Goal: Find specific page/section: Find specific page/section

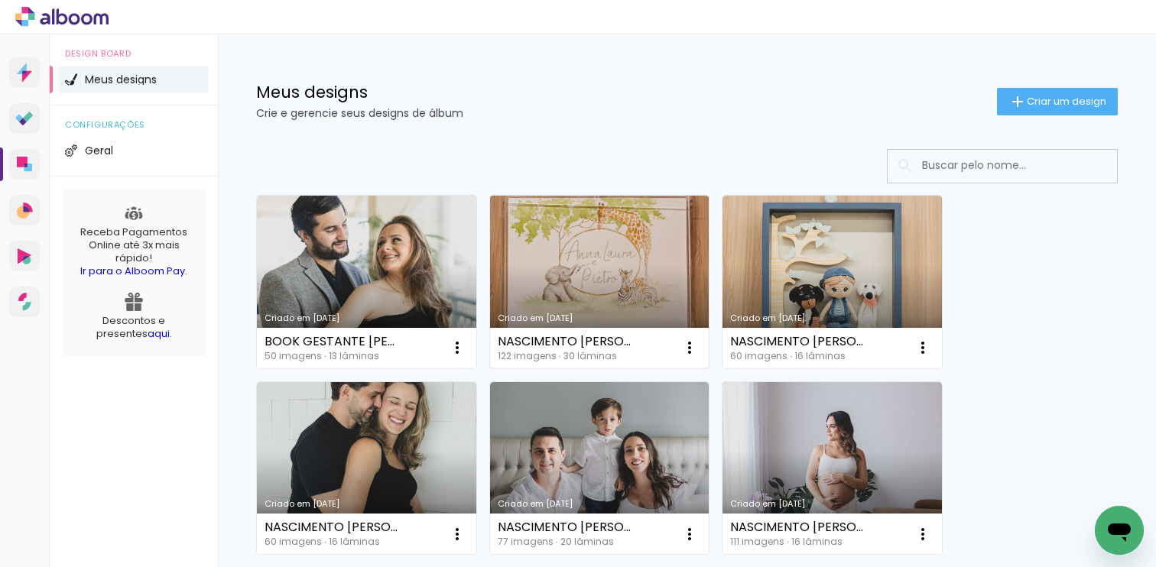
scroll to position [77, 0]
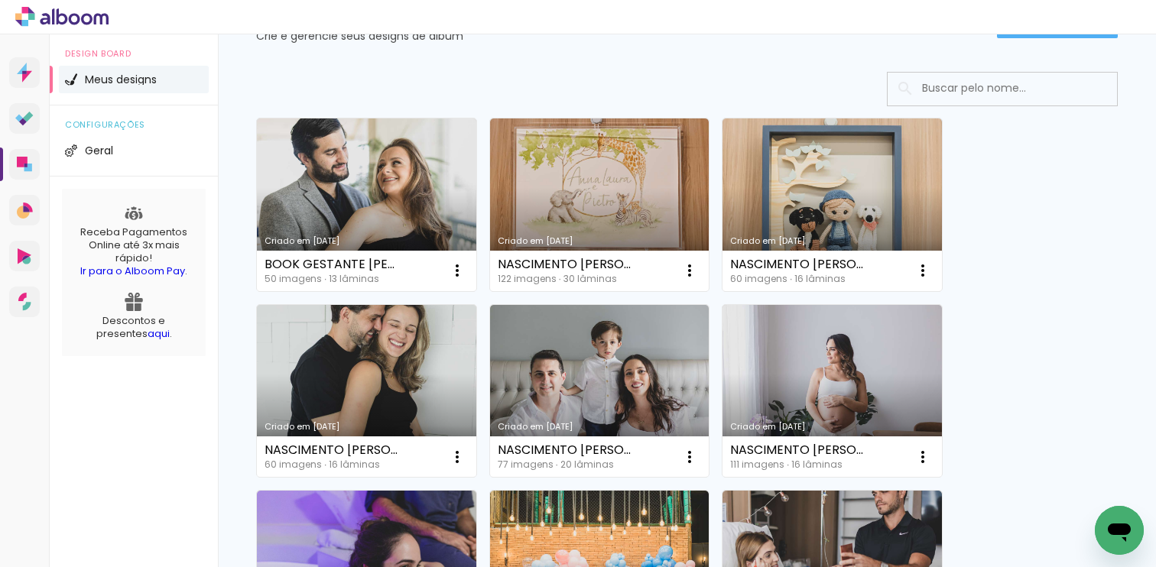
click at [997, 95] on input at bounding box center [1023, 88] width 218 height 31
paste input "Natália dos Santos"
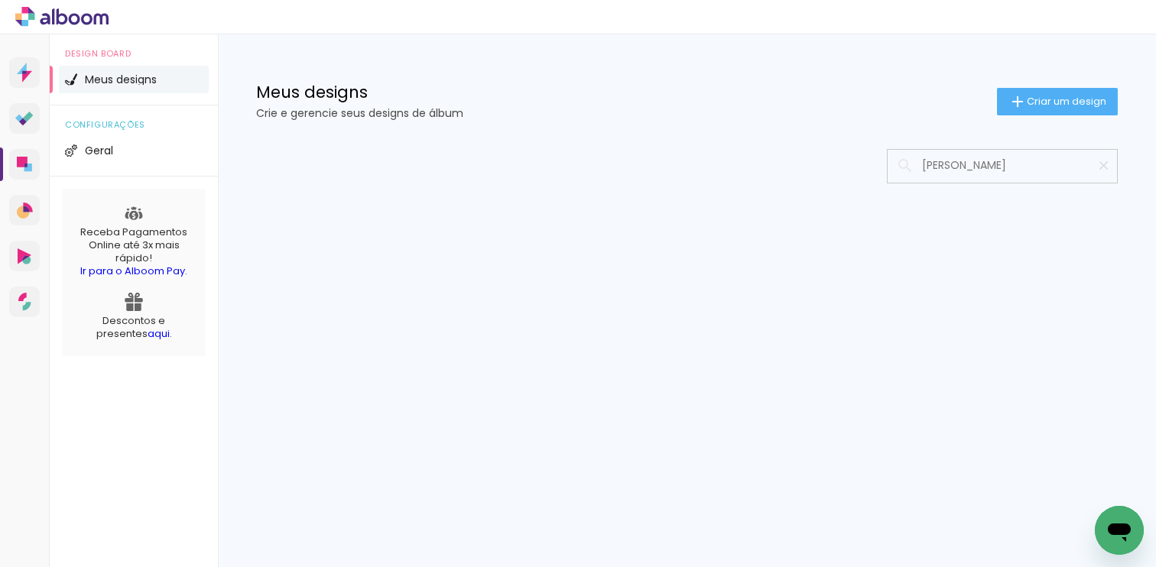
type input "Natália dos Santos"
type paper-input "Natália dos Santos"
drag, startPoint x: 992, startPoint y: 168, endPoint x: 1041, endPoint y: 169, distance: 48.9
click at [1041, 169] on input "Natália dos Santos" at bounding box center [1009, 165] width 191 height 31
type input "Natália dos santos"
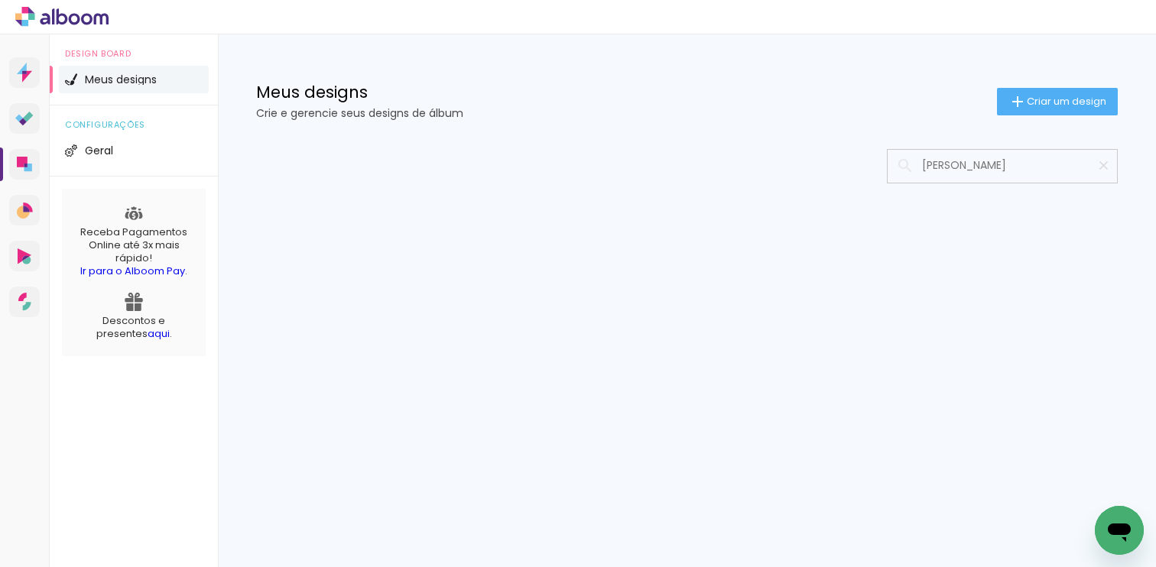
type paper-input "Natália dos santos"
drag, startPoint x: 1004, startPoint y: 169, endPoint x: 881, endPoint y: 174, distance: 123.2
click at [881, 174] on div at bounding box center [687, 166] width 862 height 34
drag, startPoint x: 1028, startPoint y: 164, endPoint x: 922, endPoint y: 169, distance: 106.4
click at [922, 169] on input "Natália dos santos" at bounding box center [1009, 165] width 191 height 31
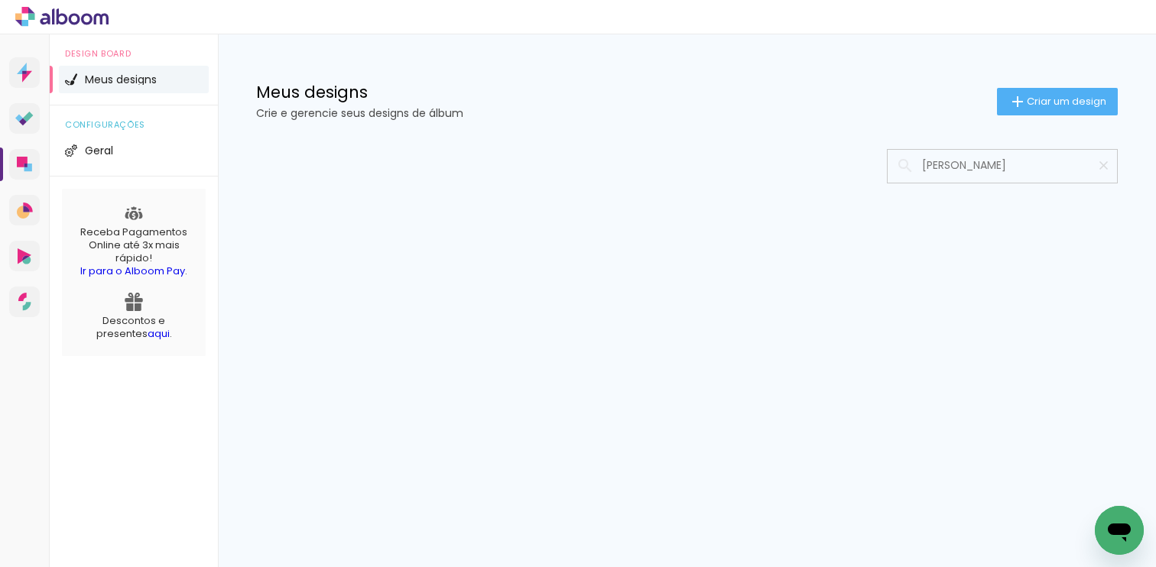
paste input "[PERSON_NAME]"
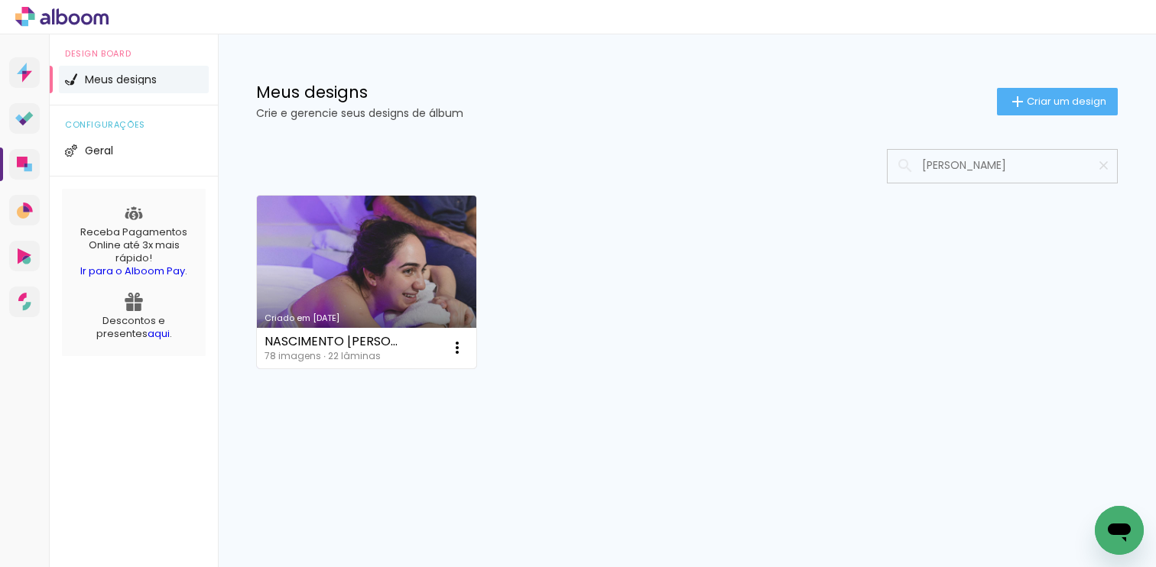
type input "[PERSON_NAME]"
type paper-input "[PERSON_NAME]"
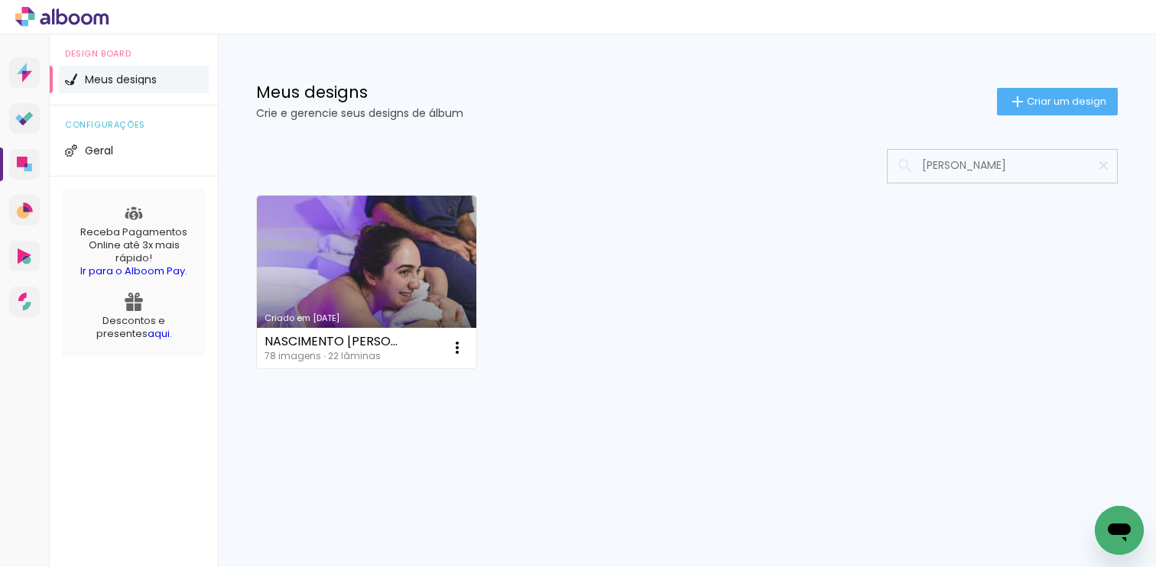
click at [385, 260] on link "Criado em [DATE]" at bounding box center [366, 282] width 219 height 173
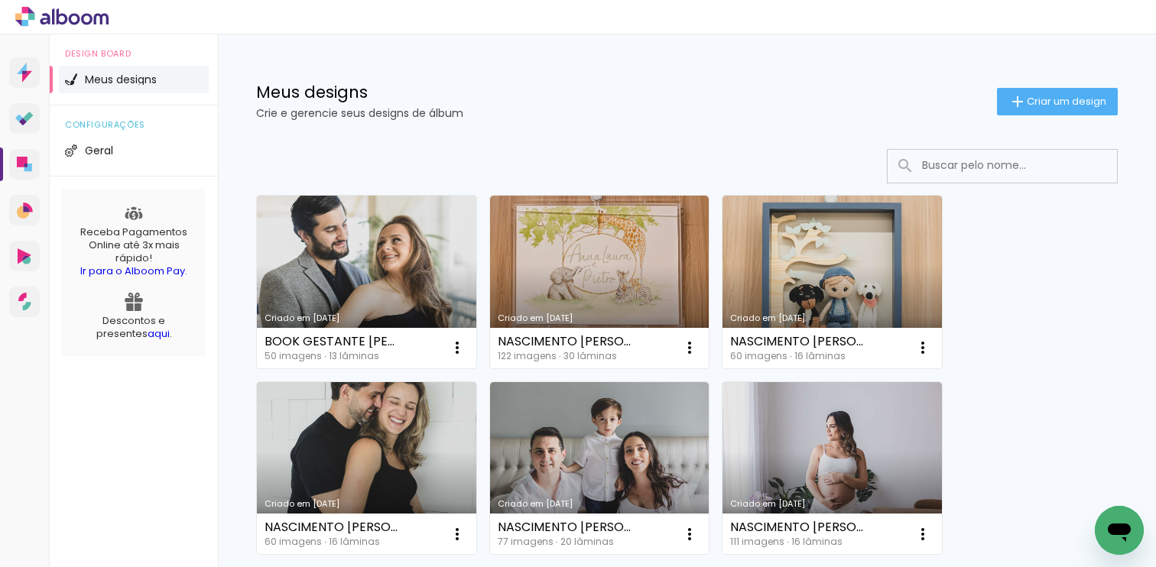
click at [951, 169] on input at bounding box center [1023, 165] width 218 height 31
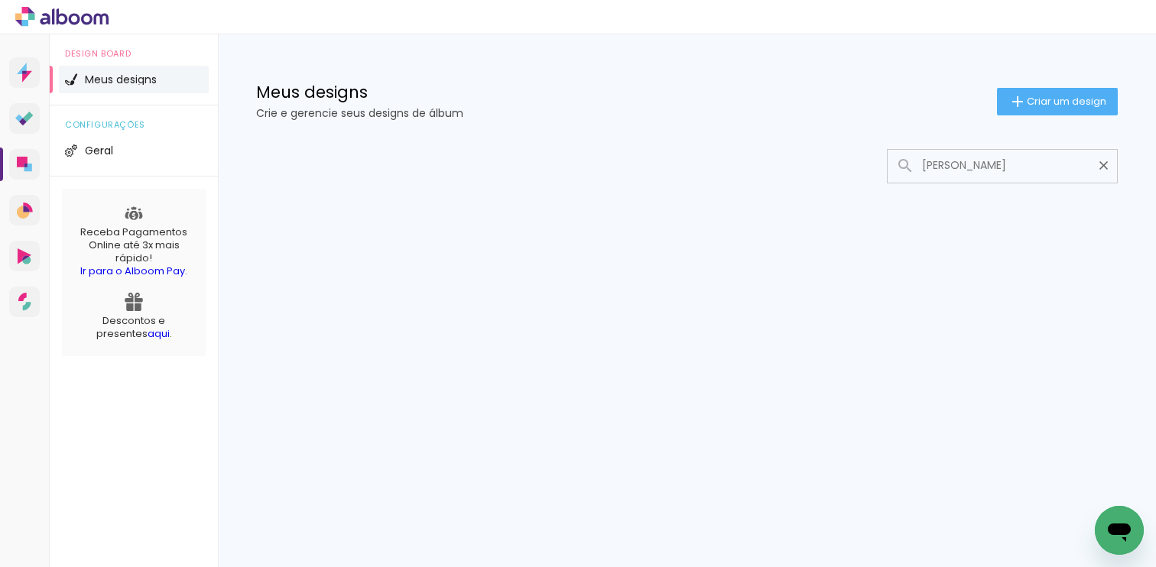
drag, startPoint x: 959, startPoint y: 164, endPoint x: 1024, endPoint y: 158, distance: 65.2
click at [1024, 158] on input "Natália dos Santos" at bounding box center [1009, 165] width 191 height 31
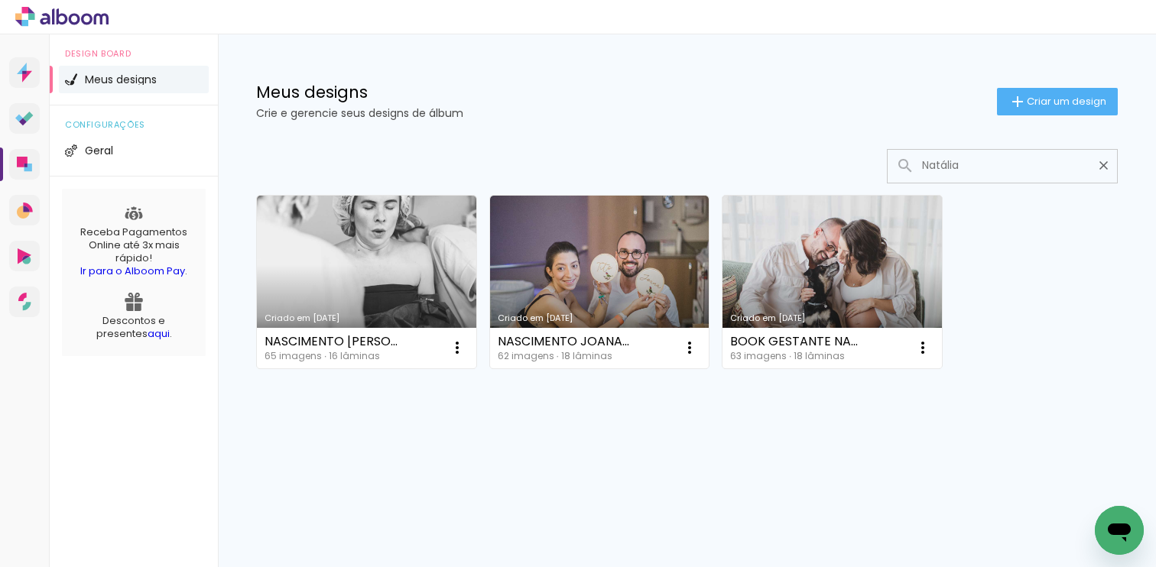
type input "Natália"
type paper-input "Natália"
